Goal: Check status: Check status

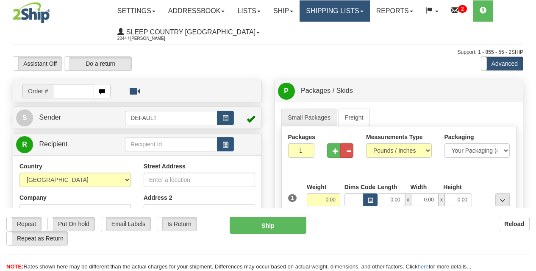
click at [355, 10] on link "Shipping lists" at bounding box center [334, 10] width 70 height 21
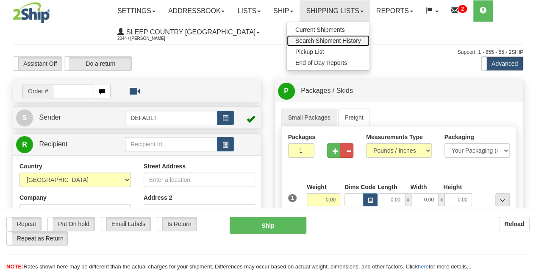
click at [358, 35] on link "Search Shipment History" at bounding box center [328, 40] width 83 height 11
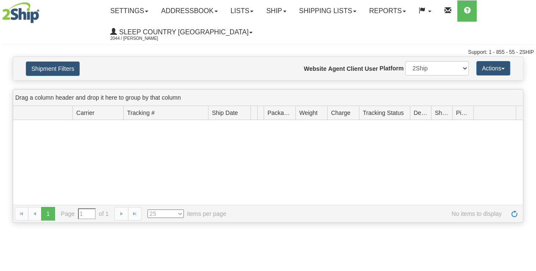
type input "From 08/19/2025 To 08/20/2025"
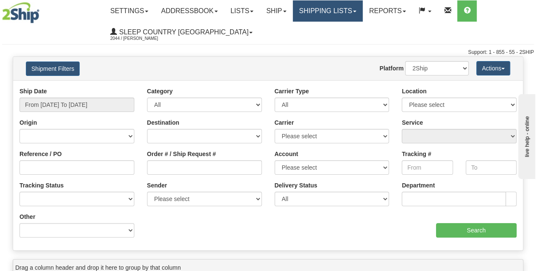
click at [349, 3] on link "Shipping lists" at bounding box center [328, 10] width 70 height 21
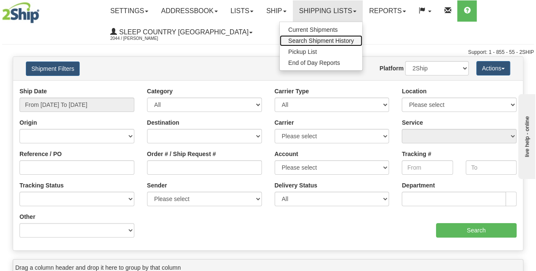
click at [354, 39] on span "Search Shipment History" at bounding box center [321, 40] width 66 height 7
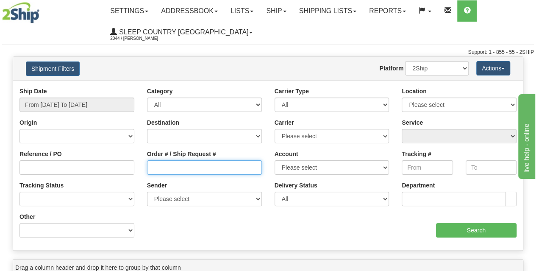
click at [198, 166] on input "Order # / Ship Request #" at bounding box center [204, 167] width 115 height 14
type input "1050263"
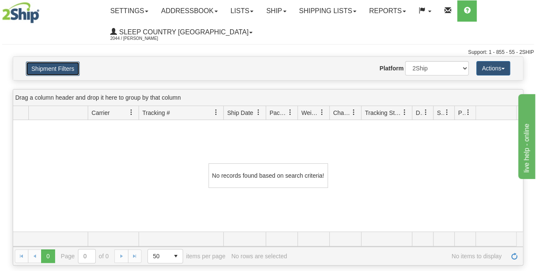
click at [70, 67] on button "Shipment Filters" at bounding box center [53, 68] width 54 height 14
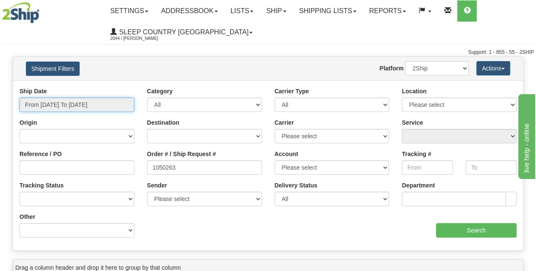
click at [87, 98] on input "From 08/19/2025 To 08/20/2025" at bounding box center [76, 104] width 115 height 14
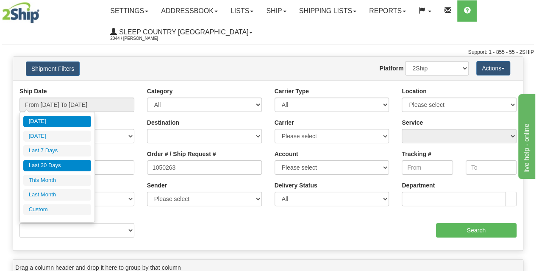
click at [60, 165] on li "Last 30 Days" at bounding box center [57, 165] width 68 height 11
type input "From 07/22/2025 To 08/20/2025"
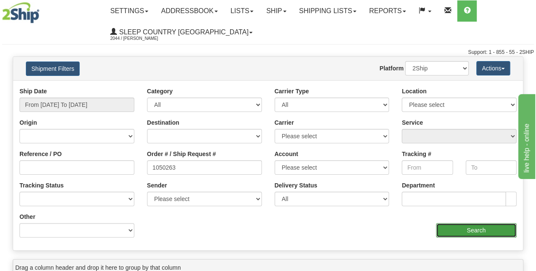
click at [495, 231] on input "Search" at bounding box center [476, 230] width 81 height 14
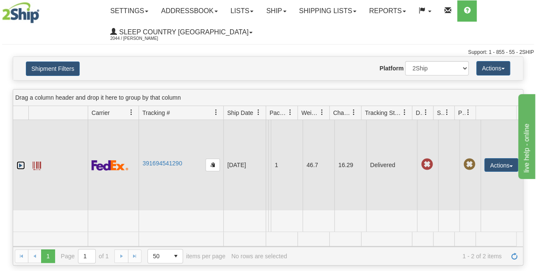
click at [20, 165] on link "Expand" at bounding box center [21, 165] width 8 height 8
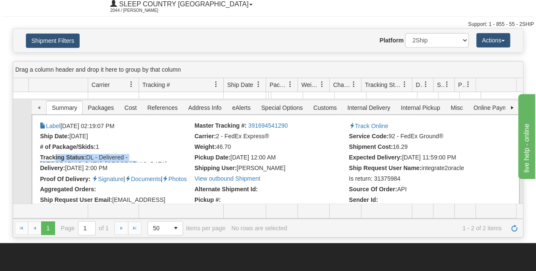
scroll to position [5, 0]
drag, startPoint x: 55, startPoint y: 154, endPoint x: 122, endPoint y: 159, distance: 67.1
click at [122, 159] on li "Tracking Status: DL - Delivered - CA, ON, Belleville, K8N5T2" at bounding box center [116, 158] width 152 height 8
click at [47, 156] on li "Tracking Status: DL - Delivered - CA, ON, Belleville, K8N5T2" at bounding box center [116, 158] width 152 height 8
